Goal: Navigation & Orientation: Find specific page/section

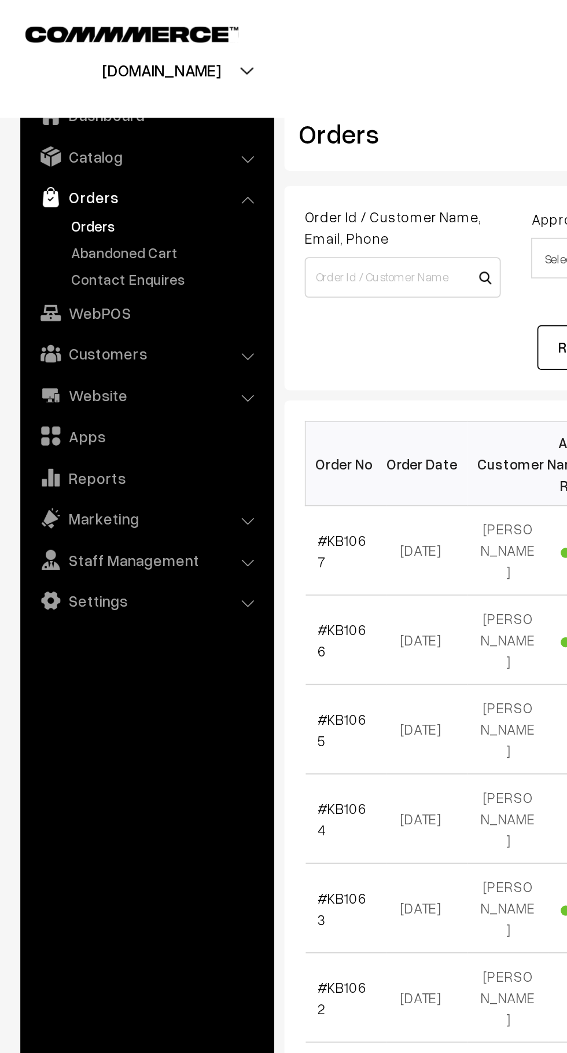
click at [208, 311] on link "#KB1067" at bounding box center [195, 314] width 28 height 22
click at [97, 140] on link "Abandoned Cart" at bounding box center [95, 144] width 115 height 12
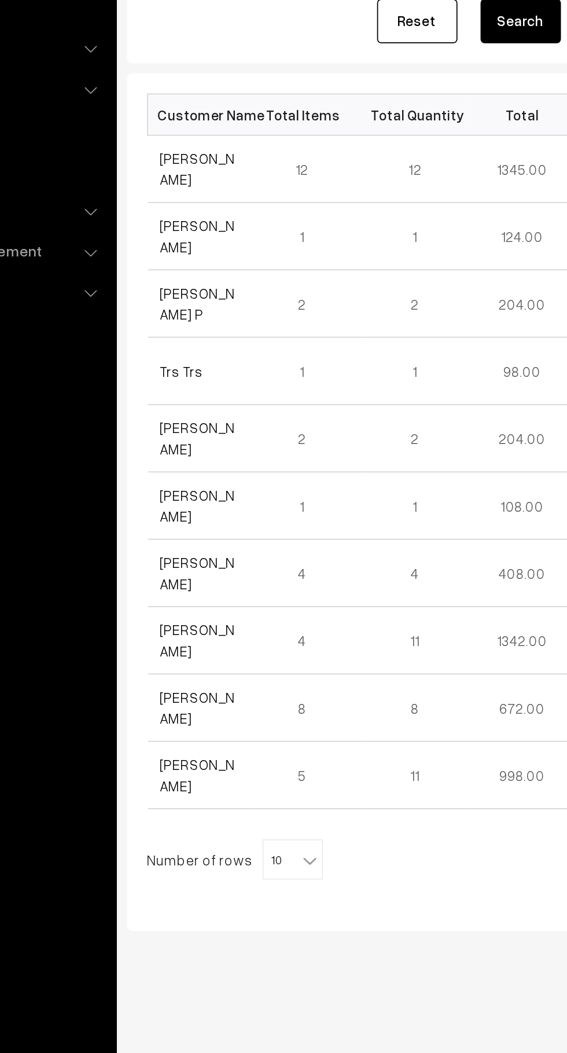
click at [225, 273] on link "Ismail Qureshi" at bounding box center [202, 272] width 43 height 22
click at [204, 615] on link "[PERSON_NAME]" at bounding box center [202, 621] width 43 height 22
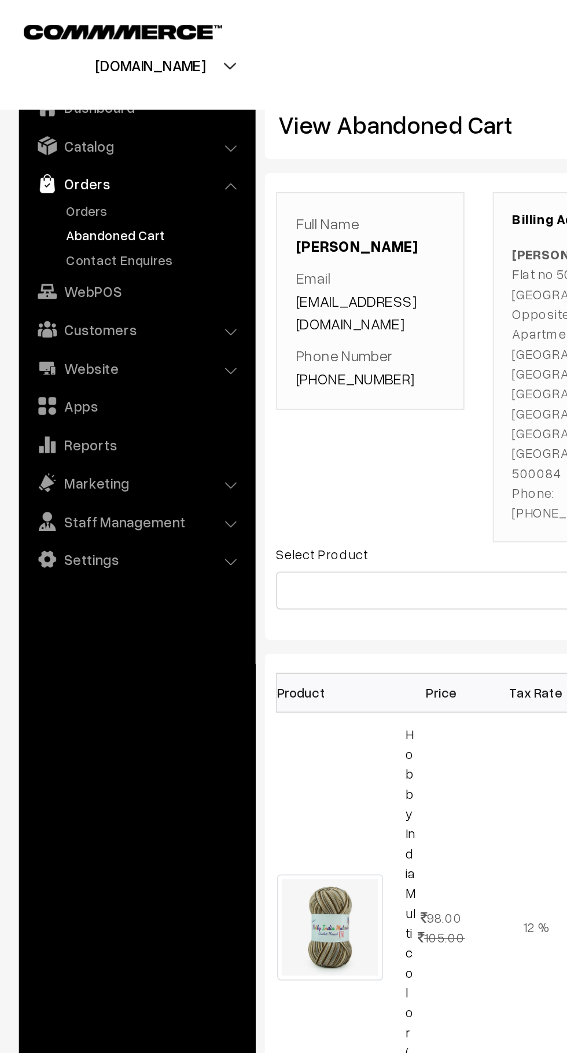
click at [140, 204] on li "Customers Customers" at bounding box center [83, 201] width 139 height 21
click at [116, 201] on link "Customers" at bounding box center [83, 201] width 138 height 21
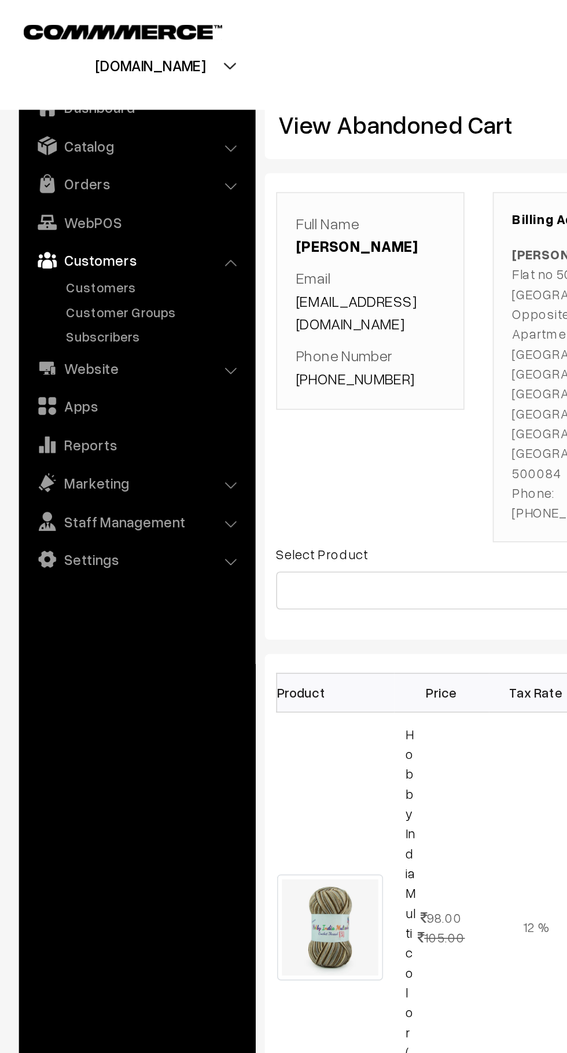
click at [97, 176] on link "Customers" at bounding box center [95, 176] width 115 height 12
